Goal: Navigation & Orientation: Find specific page/section

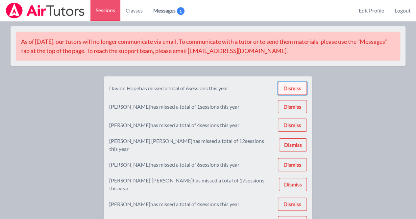
click at [292, 88] on button "Dismiss" at bounding box center [292, 87] width 29 height 13
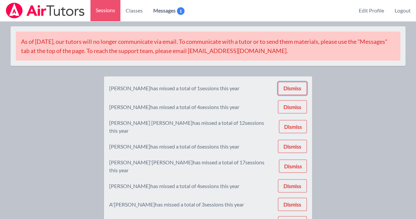
click at [292, 88] on button "Dismiss" at bounding box center [292, 87] width 29 height 13
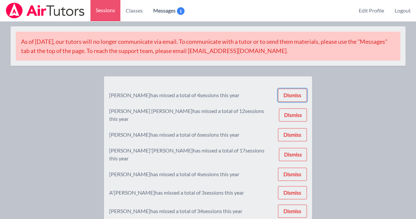
click at [292, 88] on button "Dismiss" at bounding box center [292, 94] width 29 height 13
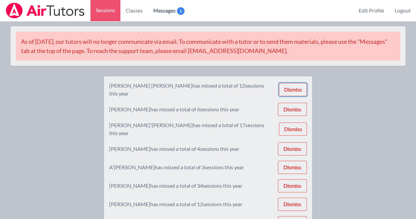
click at [292, 88] on button "Dismiss" at bounding box center [293, 89] width 28 height 13
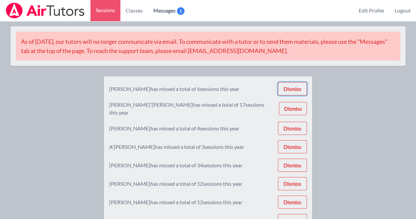
click at [292, 88] on button "Dismiss" at bounding box center [292, 88] width 29 height 13
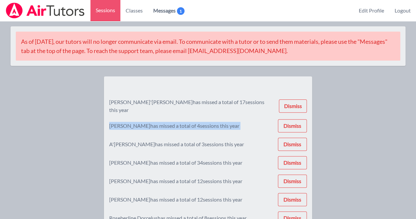
click at [292, 88] on div "[PERSON_NAME]'[PERSON_NAME] has missed a total of 17 sessions this year Dismiss…" at bounding box center [207, 175] width 197 height 189
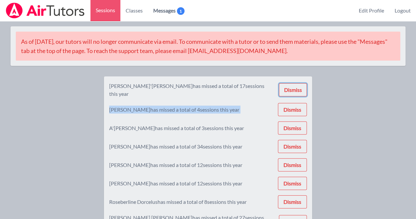
click at [292, 88] on button "Dismiss" at bounding box center [293, 89] width 28 height 13
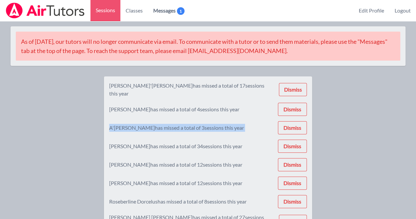
click at [292, 88] on div "[PERSON_NAME]'[PERSON_NAME] has missed a total of 17 sessions this year Dismiss…" at bounding box center [207, 175] width 197 height 189
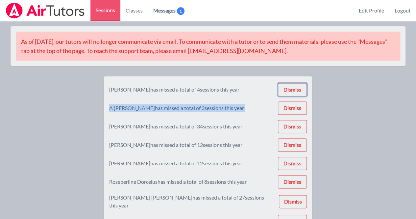
click at [292, 88] on button "Dismiss" at bounding box center [292, 89] width 29 height 13
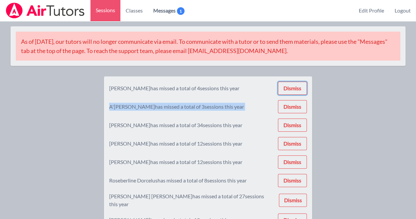
click at [292, 88] on button "Dismiss" at bounding box center [292, 87] width 29 height 13
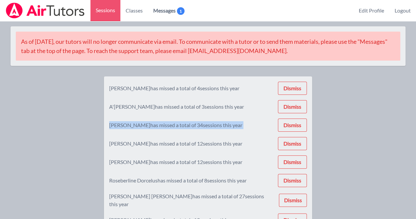
click at [292, 88] on div "[PERSON_NAME] has missed a total of 4 sessions this year Dismiss A'[PERSON_NAME…" at bounding box center [207, 165] width 197 height 168
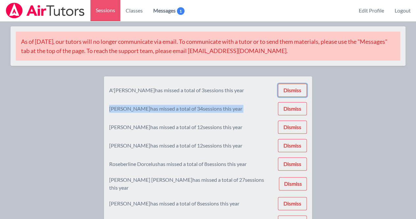
click at [292, 88] on button "Dismiss" at bounding box center [292, 89] width 29 height 13
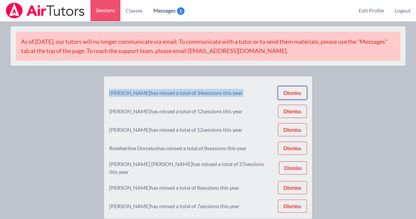
click at [292, 88] on button "Dismiss" at bounding box center [292, 92] width 29 height 13
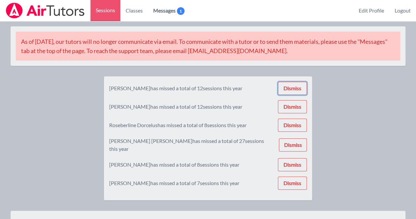
click at [292, 88] on button "Dismiss" at bounding box center [292, 87] width 29 height 13
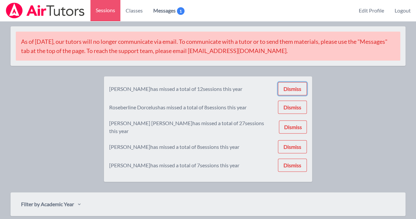
click at [292, 88] on button "Dismiss" at bounding box center [292, 88] width 29 height 13
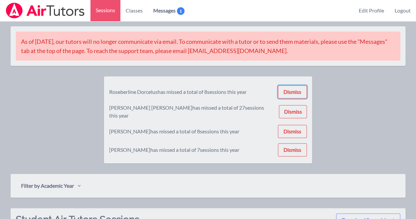
click at [292, 88] on button "Dismiss" at bounding box center [292, 91] width 29 height 13
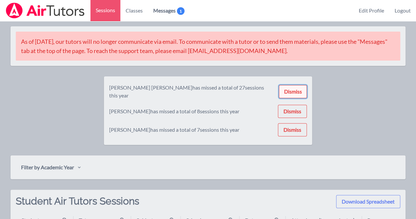
click at [291, 87] on button "Dismiss" at bounding box center [293, 91] width 28 height 13
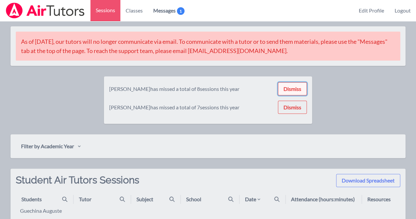
click at [291, 87] on button "Dismiss" at bounding box center [292, 88] width 29 height 13
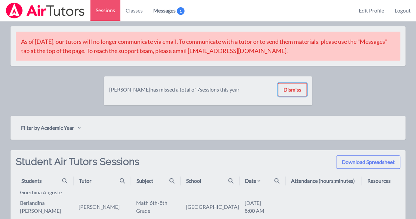
click at [291, 87] on button "Dismiss" at bounding box center [292, 89] width 29 height 13
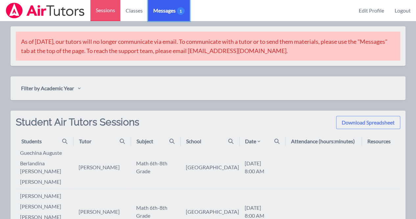
click at [173, 11] on span "Messages 1" at bounding box center [168, 11] width 31 height 8
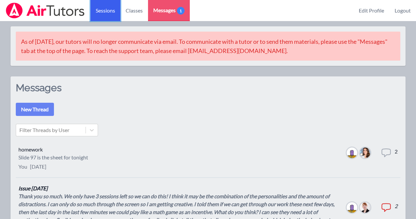
click at [104, 15] on link "Sessions" at bounding box center [105, 10] width 30 height 21
